Goal: Information Seeking & Learning: Learn about a topic

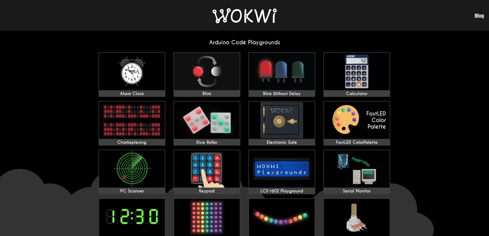
click at [299, 135] on img at bounding box center [282, 120] width 66 height 37
click at [305, 81] on img at bounding box center [282, 71] width 66 height 37
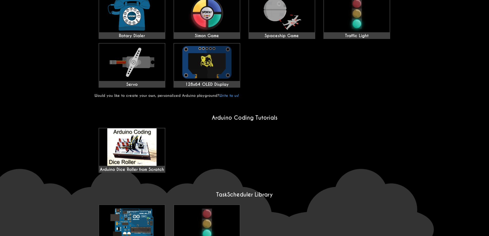
scroll to position [351, 0]
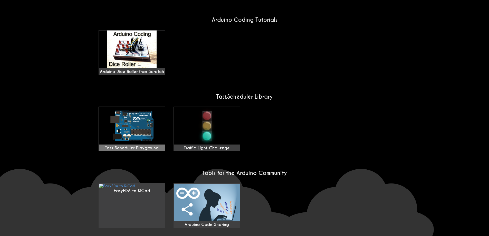
click at [126, 107] on img at bounding box center [132, 125] width 66 height 37
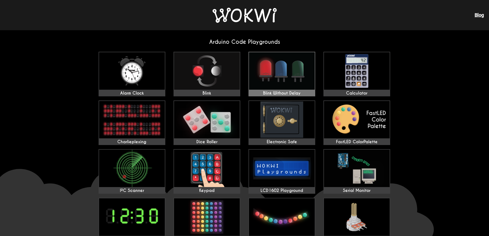
scroll to position [0, 0]
